Goal: Find contact information: Find contact information

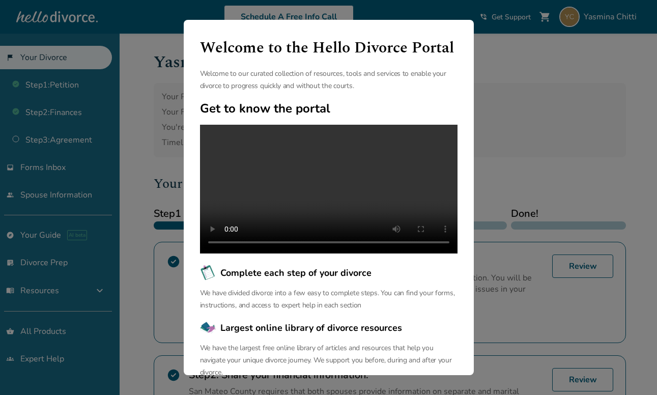
scroll to position [66, 0]
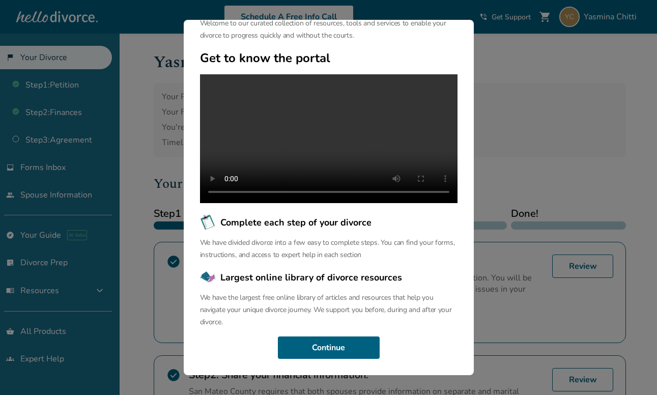
click at [322, 336] on div "Welcome to the Hello Divorce Portal Welcome to our curated collection of resour…" at bounding box center [329, 197] width 290 height 355
click at [323, 345] on button "Continue" at bounding box center [329, 348] width 102 height 22
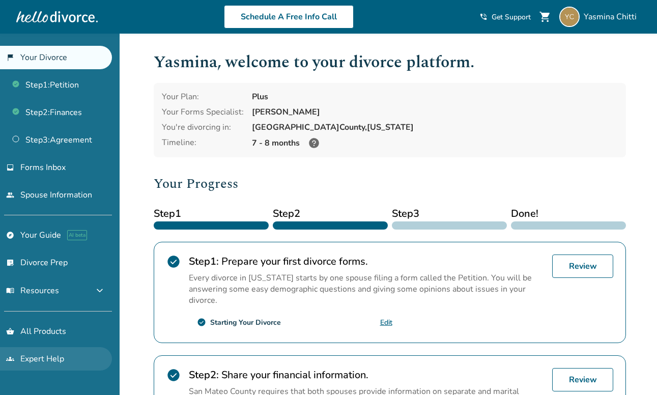
click at [25, 358] on link "groups Expert Help" at bounding box center [56, 358] width 112 height 23
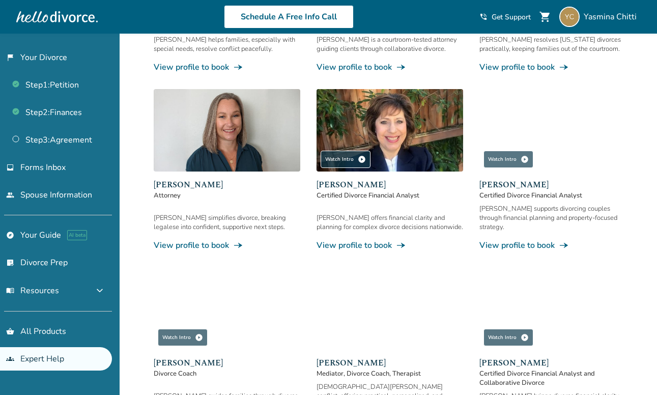
scroll to position [271, 0]
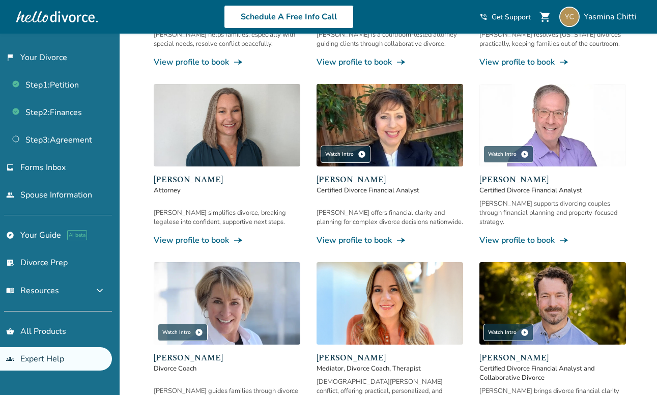
click at [355, 208] on div "Sandra offers financial clarity and planning for complex divorce decisions nati…" at bounding box center [390, 217] width 147 height 18
click at [353, 235] on link "View profile to book line_end_arrow_notch" at bounding box center [390, 240] width 147 height 11
